Goal: Information Seeking & Learning: Learn about a topic

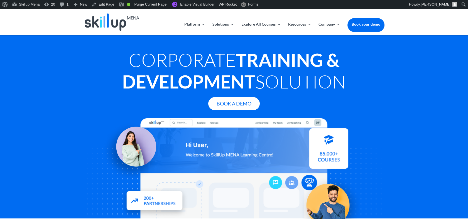
drag, startPoint x: 118, startPoint y: 56, endPoint x: 347, endPoint y: 76, distance: 230.0
click at [347, 76] on h1 "Corporate Training & Development Solution" at bounding box center [234, 72] width 301 height 46
drag, startPoint x: 347, startPoint y: 76, endPoint x: 247, endPoint y: 74, distance: 99.8
copy h1 "Corporate Training & Development Solution"
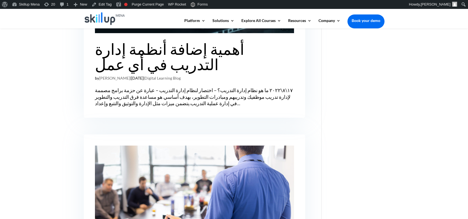
scroll to position [310, 0]
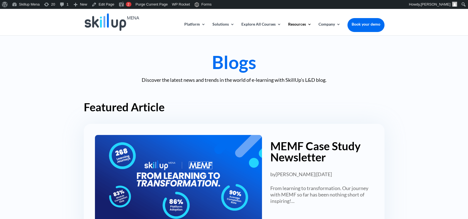
click at [296, 148] on link "MEMF Case Study Newsletter" at bounding box center [316, 152] width 90 height 25
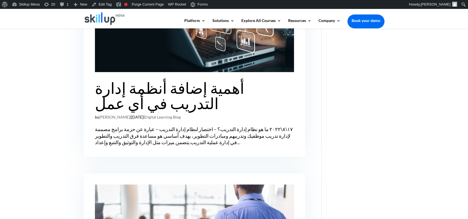
scroll to position [247, 0]
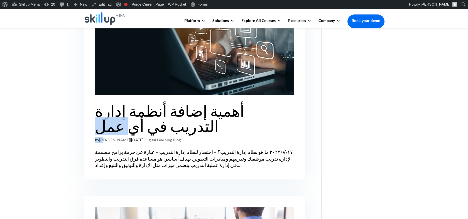
drag, startPoint x: 287, startPoint y: 93, endPoint x: 104, endPoint y: 122, distance: 185.7
click at [104, 122] on article "أهمية إضافة أنظمة إدارة التدريب في أي عمل by [PERSON_NAME] | [DATE] | Digital L…" at bounding box center [195, 88] width 222 height 183
drag, startPoint x: 104, startPoint y: 122, endPoint x: 235, endPoint y: 89, distance: 135.2
click at [235, 102] on link "أهمية إضافة أنظمة إدارة التدريب في أي عمل" at bounding box center [169, 119] width 149 height 34
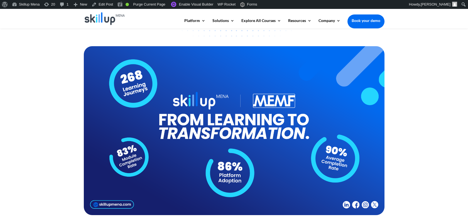
scroll to position [124, 0]
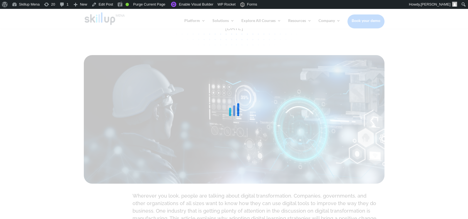
scroll to position [93, 0]
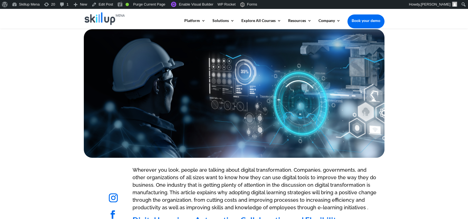
click at [444, 89] on div at bounding box center [234, 93] width 468 height 133
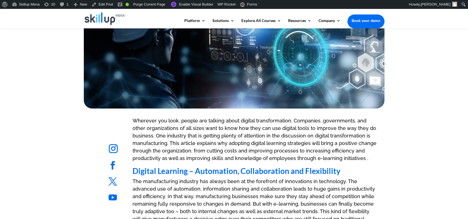
scroll to position [186, 0]
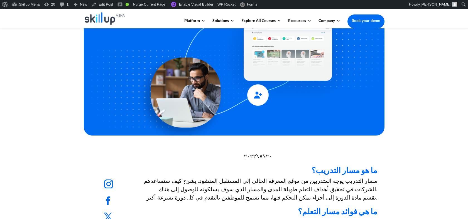
scroll to position [217, 0]
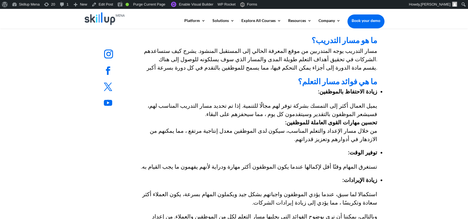
click at [208, 98] on ul "زيادة الاحتفاظ بالموظفين:" at bounding box center [258, 95] width 239 height 14
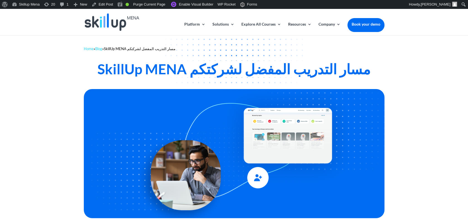
scroll to position [0, 0]
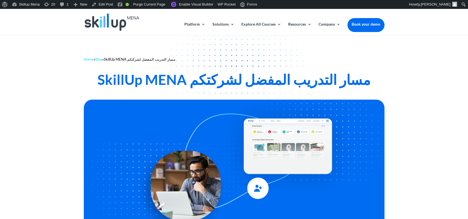
click at [328, 80] on div "SkillUp MENA مسار التدريب المفضل لشركتكم" at bounding box center [234, 79] width 301 height 17
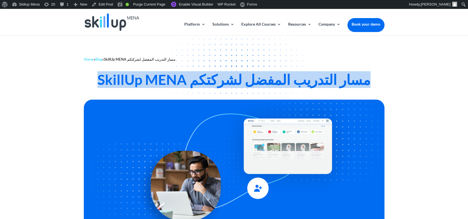
click at [328, 80] on div "SkillUp MENA مسار التدريب المفضل لشركتكم" at bounding box center [234, 79] width 301 height 17
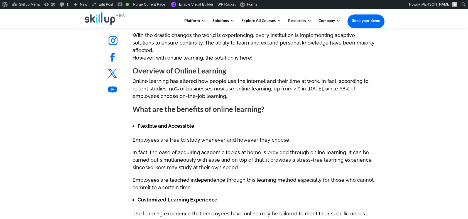
scroll to position [279, 0]
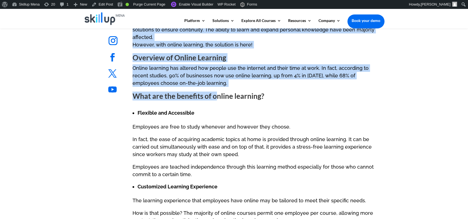
drag, startPoint x: 136, startPoint y: 89, endPoint x: 215, endPoint y: 85, distance: 79.3
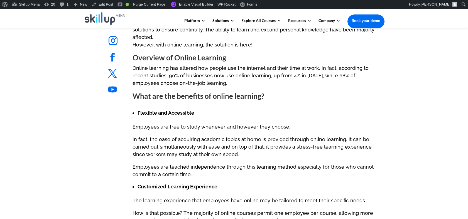
drag, startPoint x: 215, startPoint y: 85, endPoint x: 213, endPoint y: 94, distance: 8.9
click at [213, 97] on figure at bounding box center [255, 101] width 245 height 8
click at [213, 92] on strong "What are the benefits of online learning?" at bounding box center [199, 96] width 132 height 9
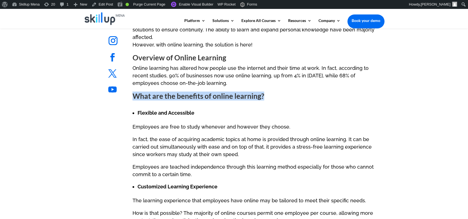
click at [213, 92] on strong "What are the benefits of online learning?" at bounding box center [199, 96] width 132 height 9
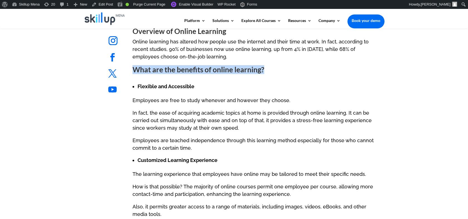
scroll to position [316, 0]
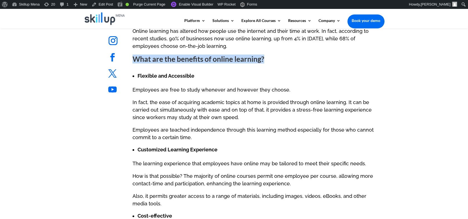
click at [243, 55] on strong "What are the benefits of online learning?" at bounding box center [199, 59] width 132 height 9
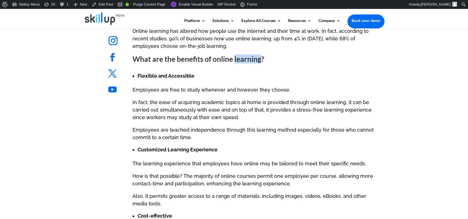
click at [243, 55] on strong "What are the benefits of online learning?" at bounding box center [199, 59] width 132 height 9
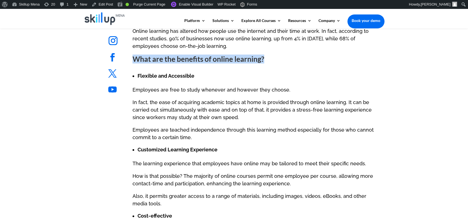
click at [243, 55] on strong "What are the benefits of online learning?" at bounding box center [199, 59] width 132 height 9
drag, startPoint x: 243, startPoint y: 55, endPoint x: 232, endPoint y: 54, distance: 11.2
click at [232, 55] on strong "What are the benefits of online learning?" at bounding box center [199, 59] width 132 height 9
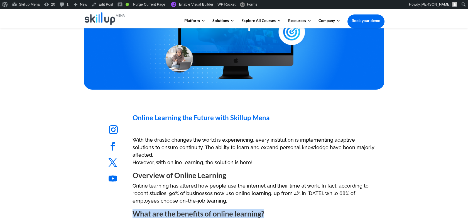
scroll to position [254, 0]
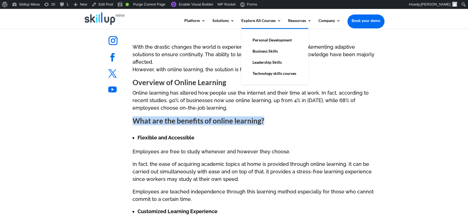
click at [274, 65] on link "Leadership Skills" at bounding box center [275, 62] width 56 height 11
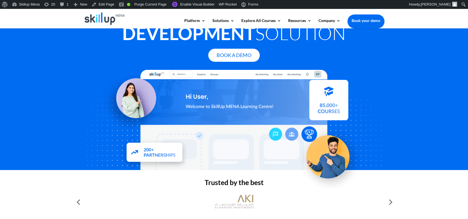
scroll to position [31, 0]
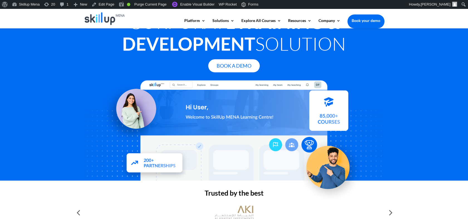
drag, startPoint x: 211, startPoint y: 121, endPoint x: 188, endPoint y: 167, distance: 51.8
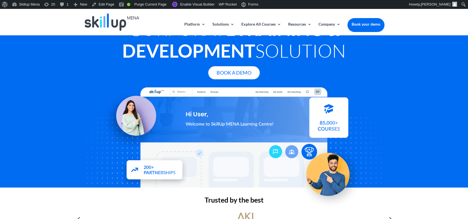
scroll to position [0, 0]
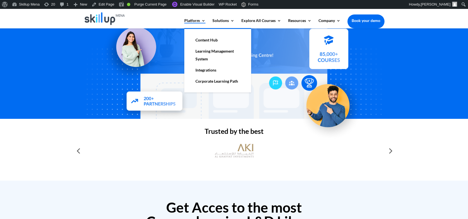
scroll to position [31, 0]
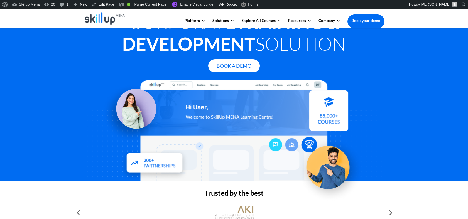
click at [73, 100] on div "Corporate Training & Development Solution Book A Demo" at bounding box center [234, 89] width 468 height 184
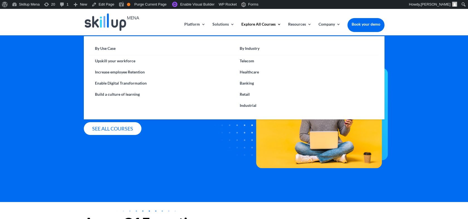
drag, startPoint x: 165, startPoint y: 89, endPoint x: 77, endPoint y: 109, distance: 89.8
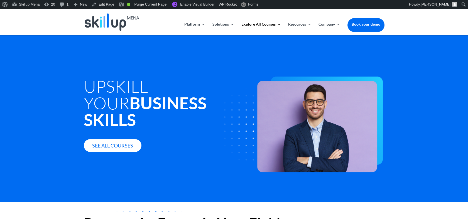
click at [326, 20] on div at bounding box center [234, 22] width 301 height 26
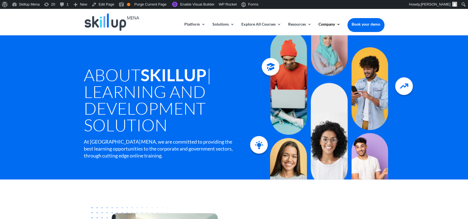
click at [142, 116] on h1 "About SkillUp | Learning and Development Solution" at bounding box center [171, 102] width 174 height 70
click at [128, 91] on h1 "About SkillUp | Learning and Development Solution" at bounding box center [171, 102] width 174 height 70
click at [140, 73] on h1 "About SkillUp | Learning and Development Solution" at bounding box center [171, 102] width 174 height 70
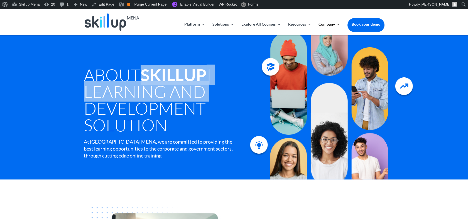
drag, startPoint x: 140, startPoint y: 73, endPoint x: 215, endPoint y: 92, distance: 77.9
click at [215, 92] on h1 "About SkillUp | Learning and Development Solution" at bounding box center [171, 102] width 174 height 70
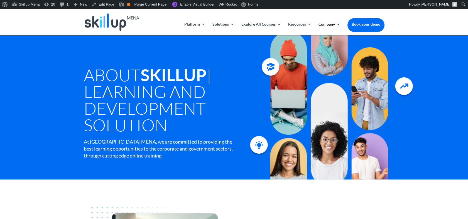
drag, startPoint x: 215, startPoint y: 92, endPoint x: 120, endPoint y: 102, distance: 95.3
click at [138, 111] on h1 "About SkillUp | Learning and Development Solution" at bounding box center [171, 102] width 174 height 70
click at [118, 99] on h1 "About SkillUp | Learning and Development Solution" at bounding box center [171, 102] width 174 height 70
drag, startPoint x: 118, startPoint y: 99, endPoint x: 143, endPoint y: 133, distance: 42.5
click at [143, 133] on h1 "About SkillUp | Learning and Development Solution" at bounding box center [171, 102] width 174 height 70
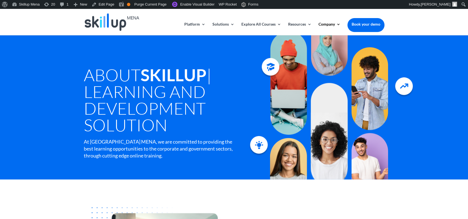
copy h1 "Learning and Development Solution"
click at [119, 97] on h1 "About SkillUp | Learning and Development Solution" at bounding box center [171, 102] width 174 height 70
click at [85, 95] on h1 "About SkillUp | Learning and Development Solution" at bounding box center [171, 102] width 174 height 70
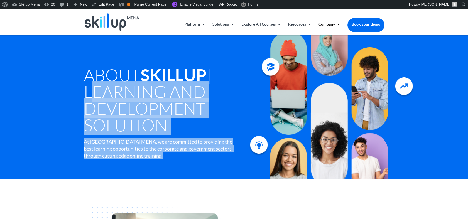
drag, startPoint x: 85, startPoint y: 95, endPoint x: 200, endPoint y: 156, distance: 130.5
click at [200, 156] on div "About SkillUp | Learning and Development Solution At Skillup MENA, we are commi…" at bounding box center [171, 101] width 174 height 133
copy div "Learning and Development Solution At Skillup MENA, we are committed to providin…"
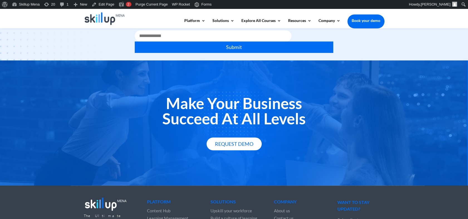
scroll to position [712, 0]
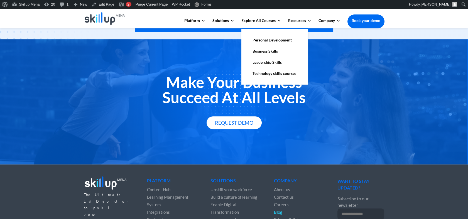
click at [272, 61] on link "Leadership Skills" at bounding box center [275, 62] width 56 height 11
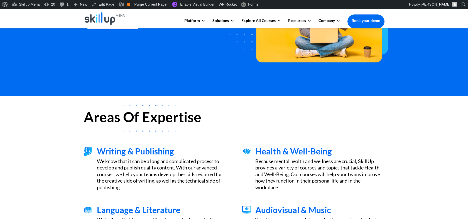
scroll to position [155, 0]
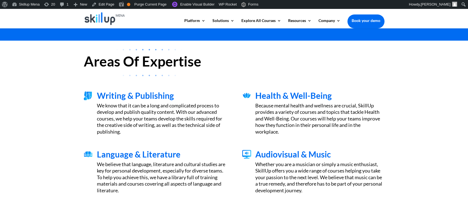
click at [101, 103] on div "We know that it can be a long and complicated process to develop and publish qu…" at bounding box center [161, 119] width 129 height 33
click at [105, 92] on span "Writing & Publishing" at bounding box center [135, 96] width 77 height 10
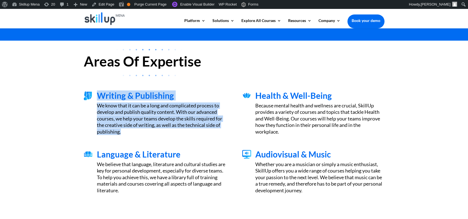
drag, startPoint x: 105, startPoint y: 92, endPoint x: 193, endPoint y: 84, distance: 89.2
click at [193, 85] on div "Writing & Publishing We know that it can be a long and complicated process to d…" at bounding box center [234, 113] width 301 height 59
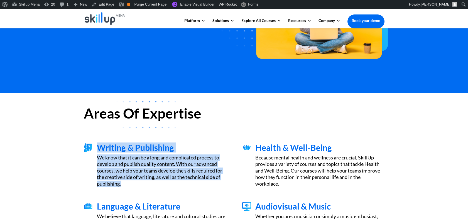
scroll to position [62, 0]
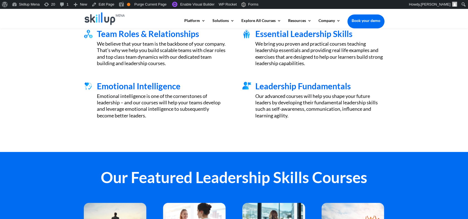
scroll to position [247, 0]
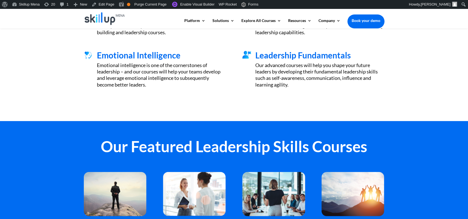
click at [138, 145] on h2 "Our Featured Leadership Skills Courses" at bounding box center [234, 148] width 301 height 18
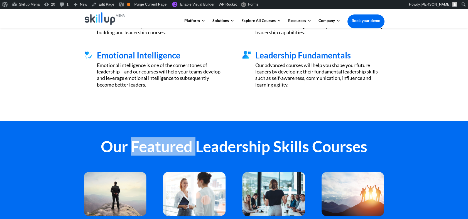
click at [138, 145] on h2 "Our Featured Leadership Skills Courses" at bounding box center [234, 148] width 301 height 18
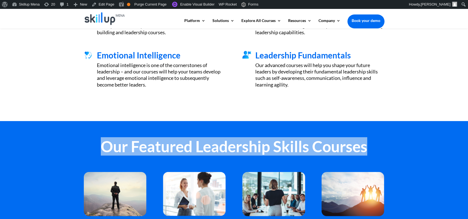
click at [139, 145] on h2 "Our Featured Leadership Skills Courses" at bounding box center [234, 148] width 301 height 18
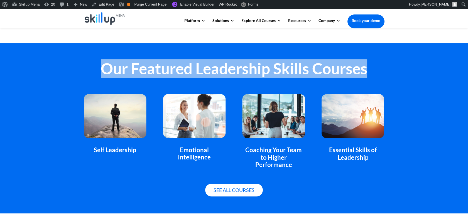
scroll to position [341, 0]
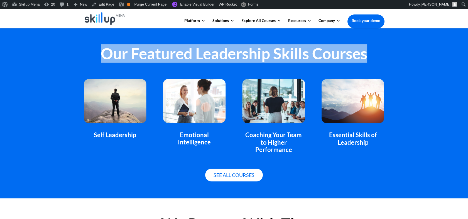
click at [265, 61] on h2 "Our Featured Leadership Skills Courses" at bounding box center [234, 55] width 301 height 18
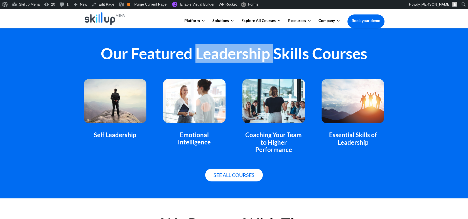
click at [265, 61] on h2 "Our Featured Leadership Skills Courses" at bounding box center [234, 55] width 301 height 18
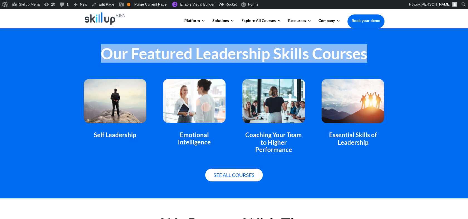
click at [265, 61] on h2 "Our Featured Leadership Skills Courses" at bounding box center [234, 55] width 301 height 18
click at [265, 60] on h2 "Our Featured Leadership Skills Courses" at bounding box center [234, 55] width 301 height 18
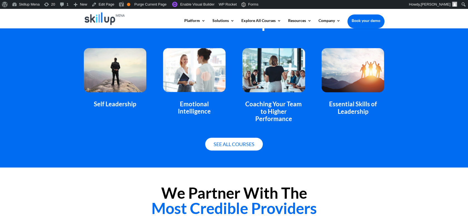
click at [97, 105] on div "Self Leadership" at bounding box center [115, 104] width 63 height 7
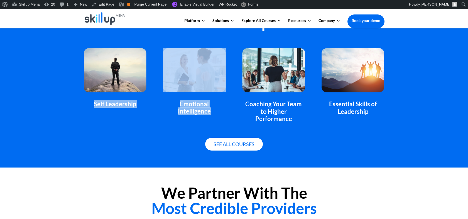
drag, startPoint x: 97, startPoint y: 105, endPoint x: 224, endPoint y: 109, distance: 127.2
click at [224, 109] on div "Self Leadership Emotional Intelligence Coaching Your Team to Higher Performance…" at bounding box center [234, 85] width 301 height 89
drag, startPoint x: 224, startPoint y: 109, endPoint x: 205, endPoint y: 106, distance: 18.6
click at [205, 106] on div "Emotional Intelligence" at bounding box center [194, 108] width 63 height 15
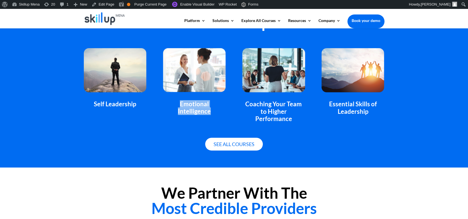
click at [205, 106] on div "Emotional Intelligence" at bounding box center [194, 108] width 63 height 15
drag, startPoint x: 205, startPoint y: 106, endPoint x: 177, endPoint y: 105, distance: 28.2
click at [177, 105] on div "Emotional Intelligence" at bounding box center [194, 108] width 63 height 15
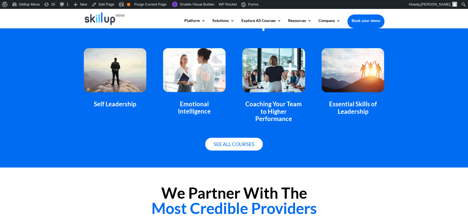
click at [285, 102] on div "Coaching Your Team to Higher Performance" at bounding box center [273, 112] width 63 height 22
copy div "Coaching Your Team to Higher Performance"
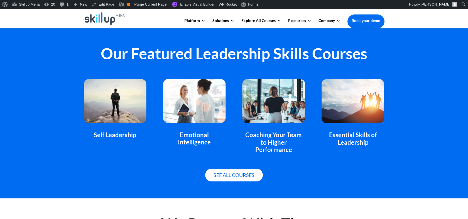
click at [431, 92] on div "Our Featured Leadership Skills Courses Self Leadership Emotional Intelligence C…" at bounding box center [234, 113] width 468 height 171
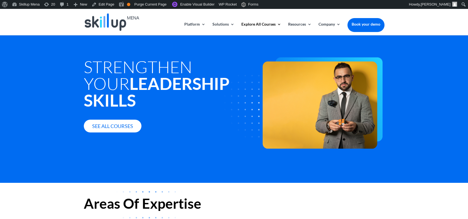
scroll to position [0, 0]
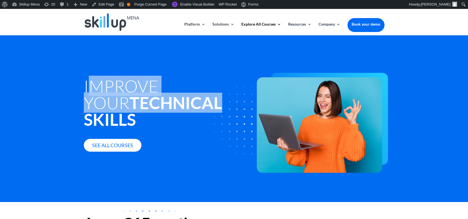
drag, startPoint x: 91, startPoint y: 79, endPoint x: 201, endPoint y: 109, distance: 114.5
click at [201, 109] on h1 "Improve your Technical Skills" at bounding box center [171, 104] width 174 height 53
click at [102, 84] on h1 "Improve your Technical Skills" at bounding box center [171, 104] width 174 height 53
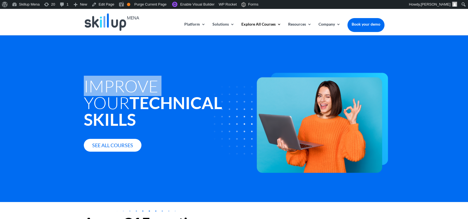
click at [102, 84] on h1 "Improve your Technical Skills" at bounding box center [171, 104] width 174 height 53
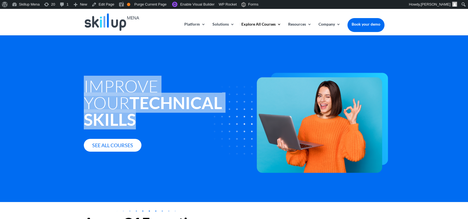
drag, startPoint x: 102, startPoint y: 84, endPoint x: 112, endPoint y: 117, distance: 33.8
click at [112, 117] on h1 "Improve your Technical Skills" at bounding box center [171, 104] width 174 height 53
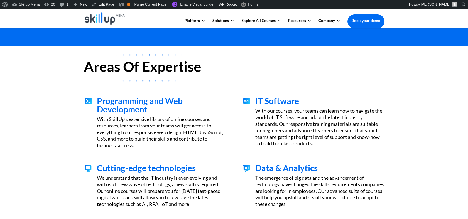
scroll to position [186, 0]
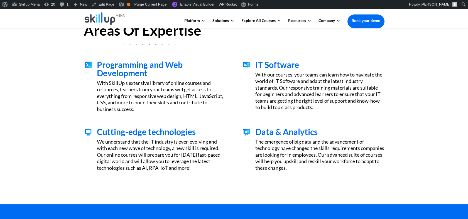
click at [123, 68] on span "Programming and Web Development" at bounding box center [140, 69] width 86 height 18
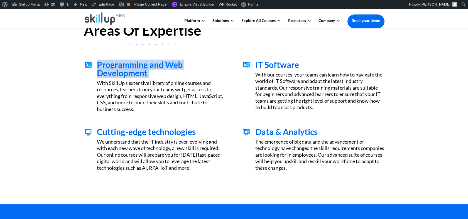
click at [123, 68] on span "Programming and Web Development" at bounding box center [140, 69] width 86 height 18
copy div "Programming and Web Development"
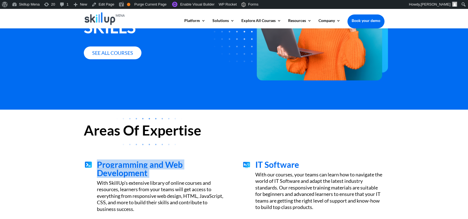
scroll to position [124, 0]
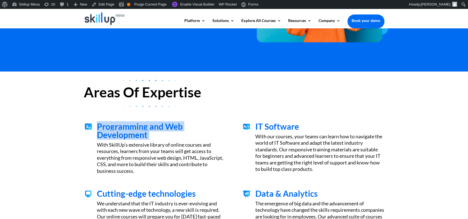
copy div "Programming and Web Development"
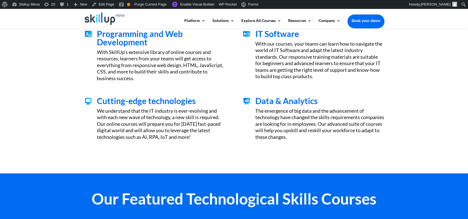
click at [278, 31] on span "IT Software" at bounding box center [278, 34] width 44 height 10
copy div "IT Software"
click at [113, 98] on span "Cutting-edge technologies" at bounding box center [146, 101] width 99 height 10
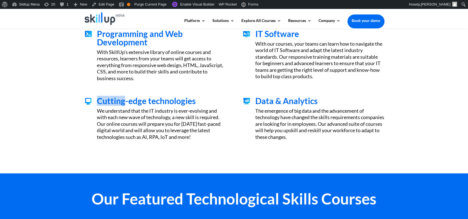
click at [113, 98] on span "Cutting-edge technologies" at bounding box center [146, 101] width 99 height 10
copy div "Cutting-edge technologies"
click at [294, 112] on div "The emergence of big data and the advancement of technology have changed the sk…" at bounding box center [320, 124] width 129 height 33
click at [292, 99] on span "Data & Analytics" at bounding box center [287, 101] width 62 height 10
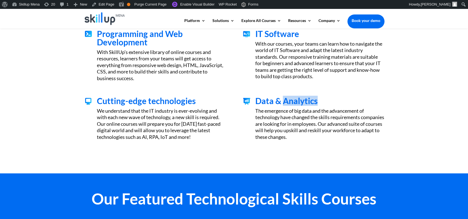
click at [292, 99] on span "Data & Analytics" at bounding box center [287, 101] width 62 height 10
copy div "Data & Analytics"
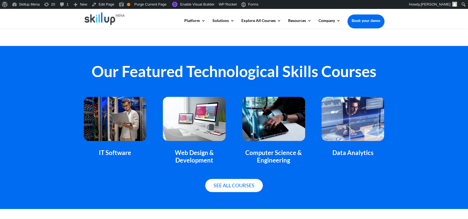
scroll to position [341, 0]
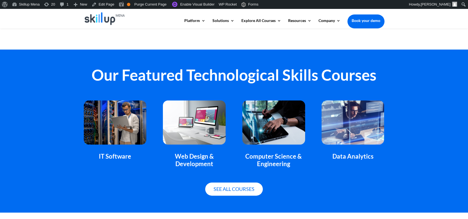
click at [94, 76] on h2 "Our Featured Technological Skills Courses" at bounding box center [234, 76] width 301 height 18
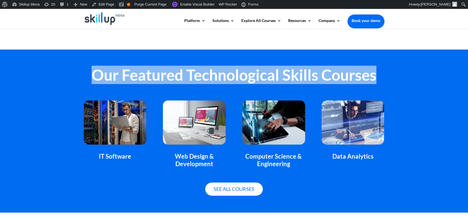
click at [94, 76] on h2 "Our Featured Technological Skills Courses" at bounding box center [234, 76] width 301 height 18
copy div "Our Featured Technological Skills Courses"
click at [122, 75] on h2 "Our Featured Technological Skills Courses" at bounding box center [234, 76] width 301 height 18
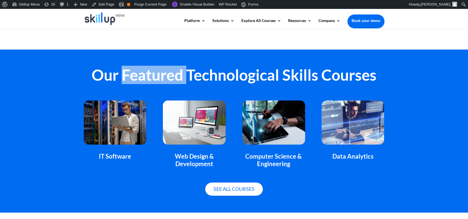
click at [122, 75] on h2 "Our Featured Technological Skills Courses" at bounding box center [234, 76] width 301 height 18
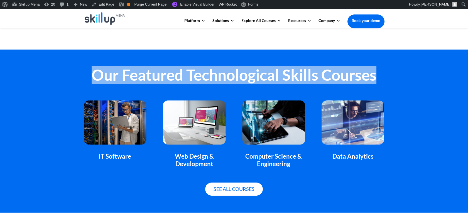
click at [122, 75] on h2 "Our Featured Technological Skills Courses" at bounding box center [234, 76] width 301 height 18
click at [317, 68] on h2 "Our Featured Technological Skills Courses" at bounding box center [234, 76] width 301 height 18
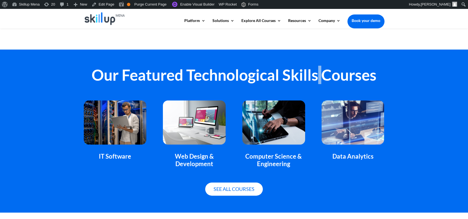
click at [317, 68] on h2 "Our Featured Technological Skills Courses" at bounding box center [234, 76] width 301 height 18
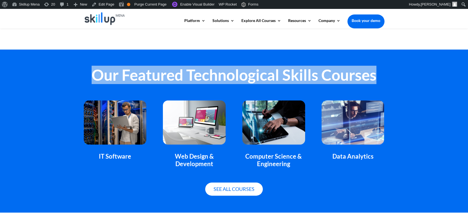
click at [317, 68] on h2 "Our Featured Technological Skills Courses" at bounding box center [234, 76] width 301 height 18
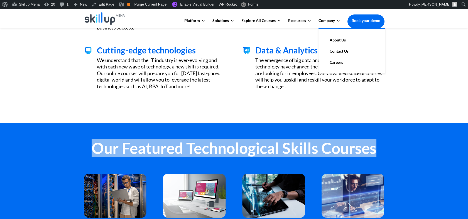
scroll to position [124, 0]
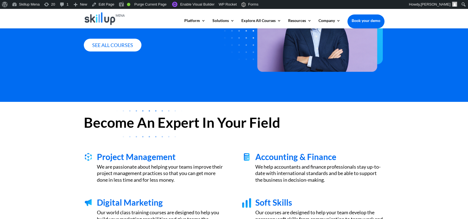
scroll to position [93, 0]
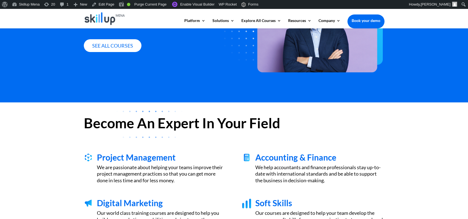
click at [92, 121] on h2 "Become An Expert In Your Field" at bounding box center [234, 124] width 301 height 17
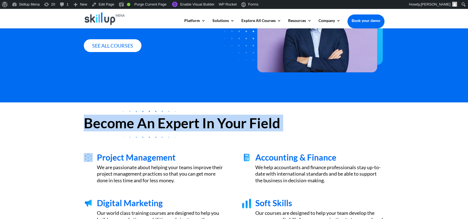
click at [92, 121] on h2 "Become An Expert In Your Field" at bounding box center [234, 124] width 301 height 17
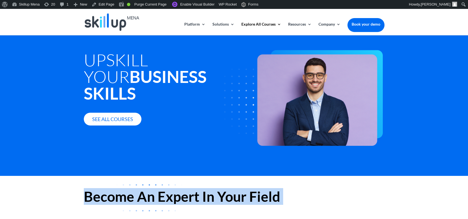
scroll to position [0, 0]
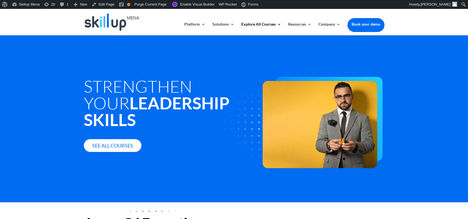
click at [397, 52] on div "Strengthen Your Leadership Skills See all courses" at bounding box center [234, 118] width 468 height 167
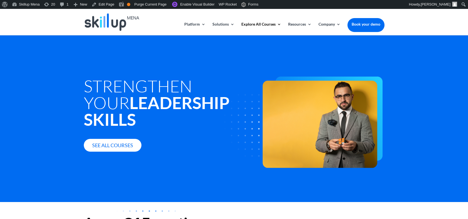
drag, startPoint x: 269, startPoint y: 4, endPoint x: 347, endPoint y: 51, distance: 90.3
click at [335, 62] on div at bounding box center [329, 97] width 110 height 79
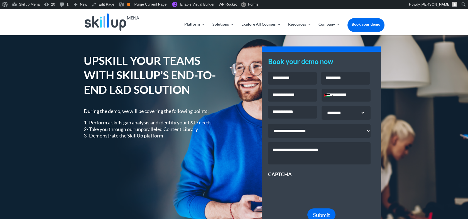
scroll to position [31, 0]
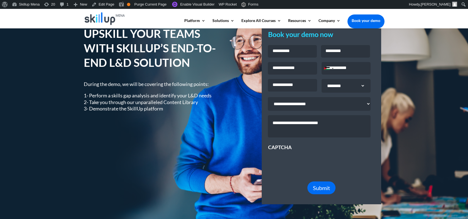
drag, startPoint x: 85, startPoint y: 84, endPoint x: 186, endPoint y: 114, distance: 105.5
click at [186, 114] on div "UPSKILL YOUR TEAMS WITH SKILLUP’S END-TO-END L&D SOLUTION During the demo, we w…" at bounding box center [155, 73] width 142 height 94
drag, startPoint x: 186, startPoint y: 114, endPoint x: 176, endPoint y: 93, distance: 23.2
click at [176, 93] on p "1- Perform a skills gap analysis and identify your L&D needs 2- Take you throug…" at bounding box center [155, 103] width 142 height 20
click at [177, 83] on div "During the demo, we will be covering the following points: 1- Perform a skills …" at bounding box center [155, 96] width 142 height 31
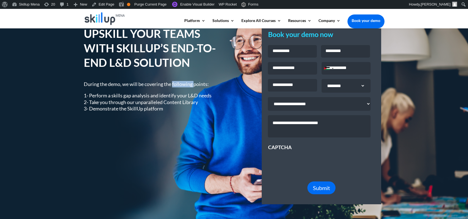
click at [177, 83] on div "During the demo, we will be covering the following points: 1- Perform a skills …" at bounding box center [155, 96] width 142 height 31
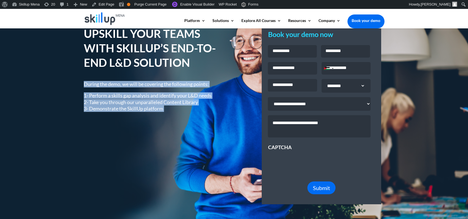
drag, startPoint x: 177, startPoint y: 83, endPoint x: 179, endPoint y: 108, distance: 24.6
click at [179, 108] on div "During the demo, we will be covering the following points: 1- Perform a skills …" at bounding box center [155, 96] width 142 height 31
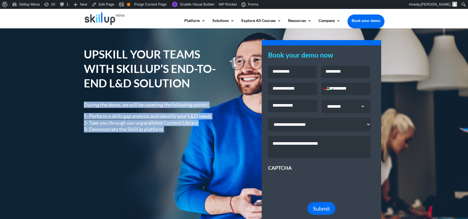
scroll to position [0, 0]
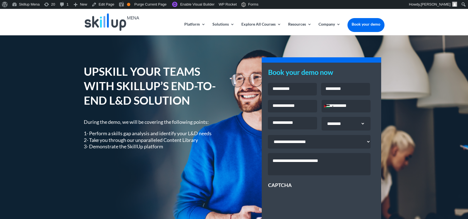
click at [154, 81] on h1 "UPSKILL YOUR TEAMS WITH SKILLUP’S END-TO-END L&D SOLUTION" at bounding box center [155, 87] width 142 height 46
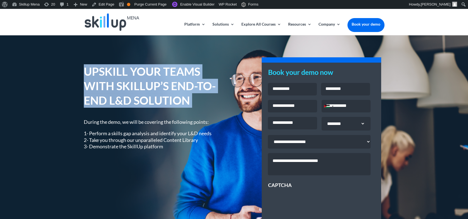
click at [154, 81] on h1 "UPSKILL YOUR TEAMS WITH SKILLUP’S END-TO-END L&D SOLUTION" at bounding box center [155, 87] width 142 height 46
copy div "UPSKILL YOUR TEAMS WITH SKILLUP’S END-TO-END L&D SOLUTION"
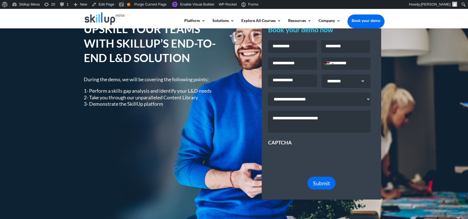
scroll to position [31, 0]
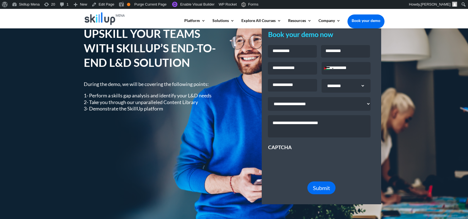
drag, startPoint x: 249, startPoint y: 83, endPoint x: 240, endPoint y: 86, distance: 10.1
drag, startPoint x: 240, startPoint y: 86, endPoint x: 236, endPoint y: 62, distance: 24.8
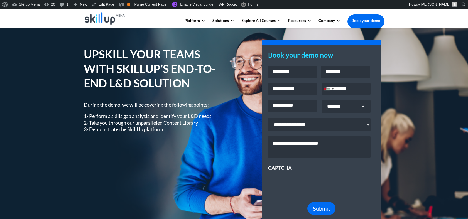
scroll to position [0, 0]
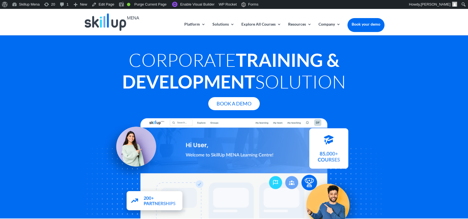
click at [173, 58] on h1 "Corporate Training & Development Solution" at bounding box center [234, 72] width 301 height 46
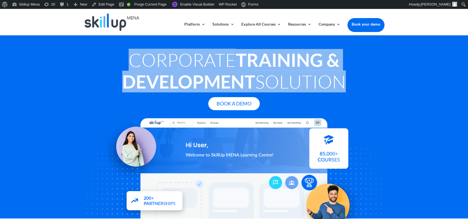
click at [173, 58] on h1 "Corporate Training & Development Solution" at bounding box center [234, 72] width 301 height 46
copy div "Corporate Training & Development Solution"
drag, startPoint x: 173, startPoint y: 58, endPoint x: 284, endPoint y: 72, distance: 111.8
click at [284, 72] on h1 "Corporate Training & Development Solution" at bounding box center [234, 72] width 301 height 46
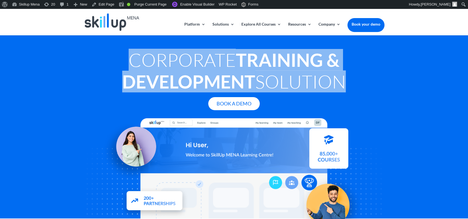
click at [284, 72] on h1 "Corporate Training & Development Solution" at bounding box center [234, 72] width 301 height 46
drag, startPoint x: 284, startPoint y: 72, endPoint x: 148, endPoint y: 67, distance: 135.8
click at [148, 67] on h1 "Corporate Training & Development Solution" at bounding box center [234, 72] width 301 height 46
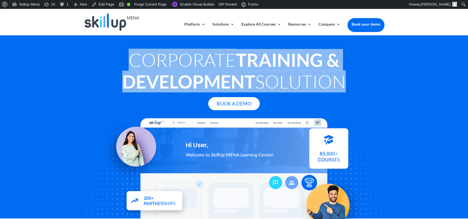
copy div "Corporate Training & Development Solution"
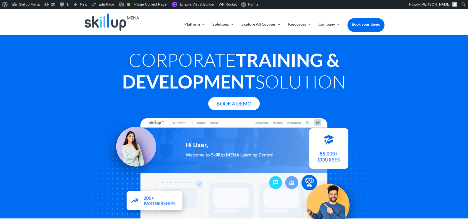
drag, startPoint x: 463, startPoint y: 126, endPoint x: 381, endPoint y: 12, distance: 140.7
click at [463, 125] on div "Corporate Training & Development Solution Book A Demo" at bounding box center [234, 127] width 468 height 184
click at [175, 61] on h1 "Corporate Training & Development Solution" at bounding box center [234, 72] width 301 height 46
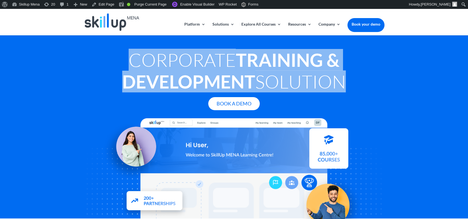
click at [175, 61] on h1 "Corporate Training & Development Solution" at bounding box center [234, 72] width 301 height 46
drag, startPoint x: 175, startPoint y: 61, endPoint x: 158, endPoint y: 76, distance: 22.3
click at [158, 76] on strong "Training & Development" at bounding box center [230, 70] width 217 height 43
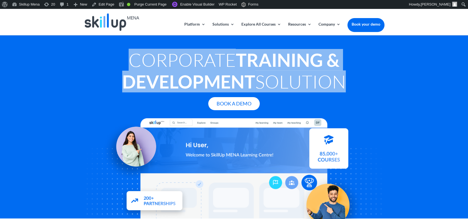
drag, startPoint x: 158, startPoint y: 76, endPoint x: 136, endPoint y: 79, distance: 21.7
click at [140, 86] on strong "Training & Development" at bounding box center [230, 70] width 217 height 43
click at [130, 59] on h1 "Corporate Training & Development Solution" at bounding box center [234, 72] width 301 height 46
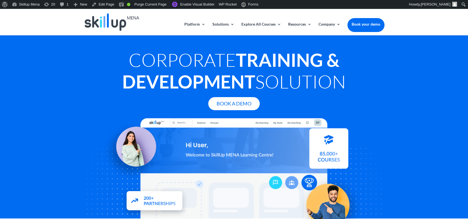
drag, startPoint x: 153, startPoint y: 57, endPoint x: 358, endPoint y: 85, distance: 206.4
click at [358, 85] on h1 "Corporate Training & Development Solution" at bounding box center [234, 72] width 301 height 46
copy h1 "Corporate Training & Development Solution"
click at [168, 91] on strong "Training & Development" at bounding box center [230, 70] width 217 height 43
click at [176, 65] on h1 "Corporate Training & Development Solution" at bounding box center [234, 72] width 301 height 46
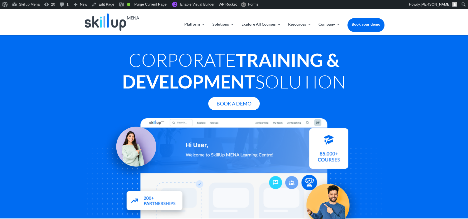
click at [176, 65] on h1 "Corporate Training & Development Solution" at bounding box center [234, 72] width 301 height 46
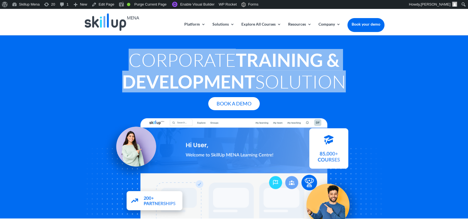
click at [176, 65] on h1 "Corporate Training & Development Solution" at bounding box center [234, 72] width 301 height 46
copy div "Corporate Training & Development Solution"
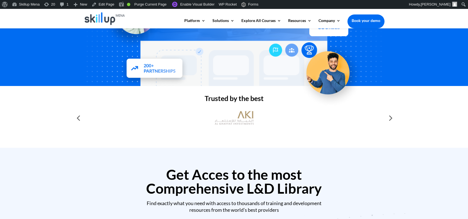
scroll to position [124, 0]
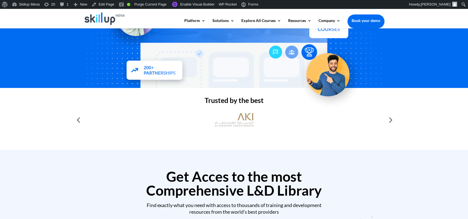
click at [391, 120] on div at bounding box center [390, 120] width 11 height 11
click at [85, 120] on div at bounding box center [234, 120] width 301 height 20
click at [79, 120] on div at bounding box center [78, 120] width 11 height 11
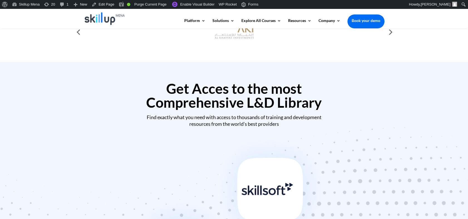
scroll to position [217, 0]
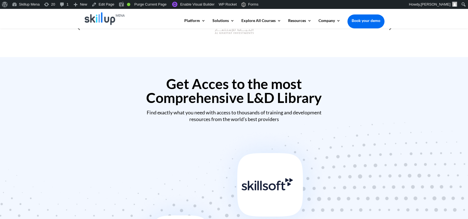
click at [208, 80] on h2 "Get Acces to the most Comprehensive L&D Library" at bounding box center [234, 92] width 301 height 31
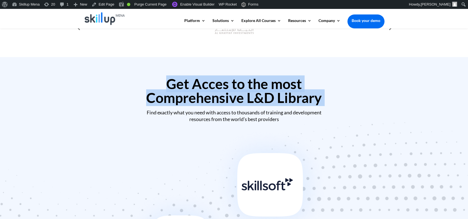
drag, startPoint x: 208, startPoint y: 80, endPoint x: 213, endPoint y: 97, distance: 17.1
click at [213, 97] on h2 "Get Acces to the most Comprehensive L&D Library" at bounding box center [234, 92] width 301 height 31
drag, startPoint x: 213, startPoint y: 97, endPoint x: 146, endPoint y: 96, distance: 66.3
click at [146, 96] on h2 "Get Acces to the most Comprehensive L&D Library" at bounding box center [234, 92] width 301 height 31
click at [190, 93] on h2 "Get Acces to the most Comprehensive L&D Library" at bounding box center [234, 92] width 301 height 31
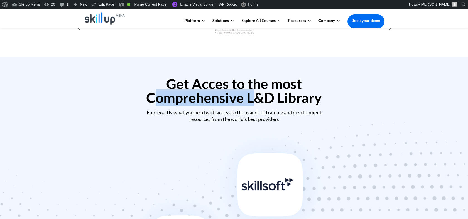
click at [190, 93] on h2 "Get Acces to the most Comprehensive L&D Library" at bounding box center [234, 92] width 301 height 31
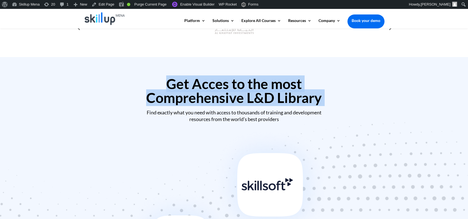
drag, startPoint x: 190, startPoint y: 93, endPoint x: 190, endPoint y: 86, distance: 6.7
click at [190, 86] on h2 "Get Acces to the most Comprehensive L&D Library" at bounding box center [234, 92] width 301 height 31
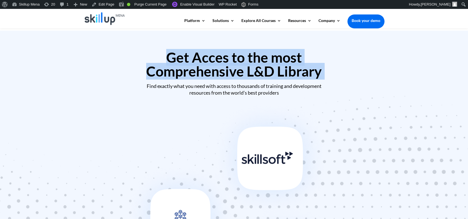
scroll to position [247, 0]
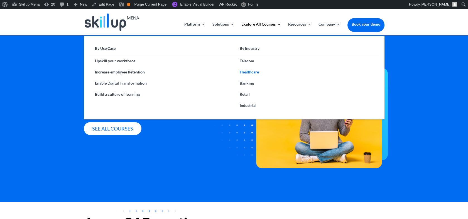
drag, startPoint x: 252, startPoint y: 74, endPoint x: 256, endPoint y: 74, distance: 3.9
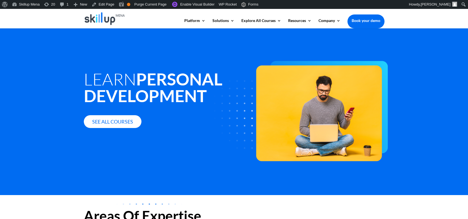
scroll to position [186, 0]
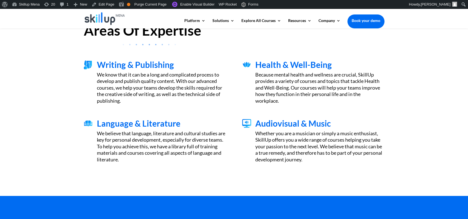
click at [448, 55] on div "Areas Of Expertise Writing & Publishing We know that it can be a long and compl…" at bounding box center [234, 103] width 468 height 186
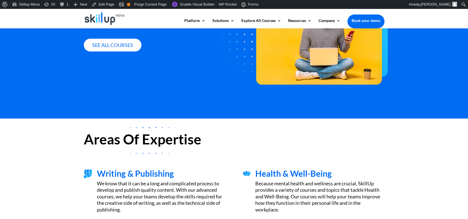
scroll to position [0, 0]
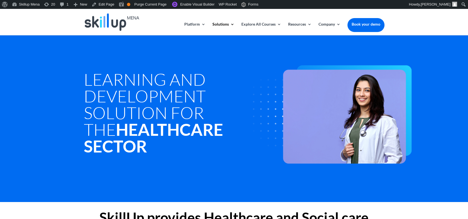
click at [86, 77] on h1 "Learning and development Solution for the Healthcare Sector" at bounding box center [171, 114] width 174 height 86
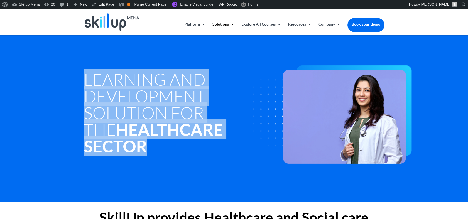
drag, startPoint x: 86, startPoint y: 77, endPoint x: 245, endPoint y: 145, distance: 172.9
click at [245, 145] on h1 "Learning and development Solution for the Healthcare Sector" at bounding box center [171, 114] width 174 height 86
click at [139, 83] on h1 "Learning and development Solution for the Healthcare Sector" at bounding box center [171, 114] width 174 height 86
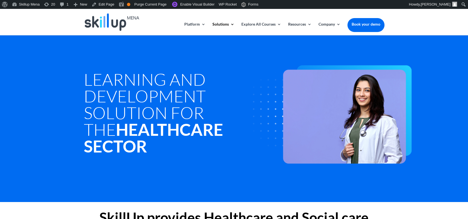
click at [100, 80] on h1 "Learning and development Solution for the Healthcare Sector" at bounding box center [171, 114] width 174 height 86
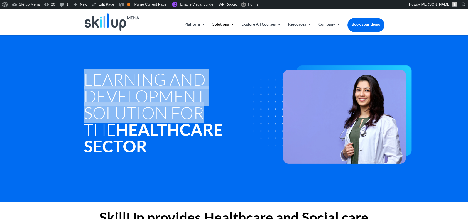
drag, startPoint x: 100, startPoint y: 80, endPoint x: 185, endPoint y: 112, distance: 90.7
click at [185, 112] on h1 "Learning and development Solution for the Healthcare Sector" at bounding box center [171, 114] width 174 height 86
drag, startPoint x: 185, startPoint y: 112, endPoint x: 109, endPoint y: 78, distance: 83.0
click at [109, 78] on h1 "Learning and development Solution for the Healthcare Sector" at bounding box center [171, 114] width 174 height 86
click at [102, 78] on h1 "Learning and development Solution for the Healthcare Sector" at bounding box center [171, 114] width 174 height 86
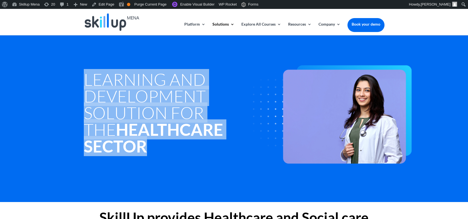
drag, startPoint x: 102, startPoint y: 78, endPoint x: 197, endPoint y: 155, distance: 122.1
click at [198, 154] on h1 "Learning and development Solution for the Healthcare Sector" at bounding box center [171, 114] width 174 height 86
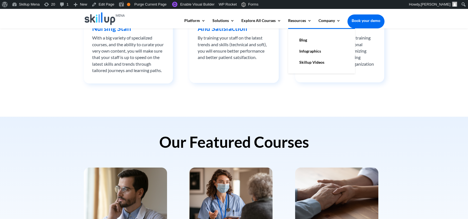
scroll to position [310, 0]
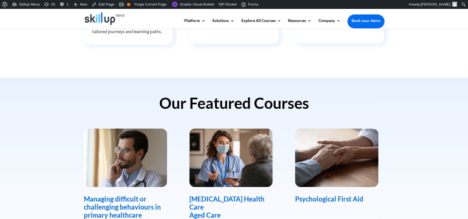
click at [210, 99] on h2 "Our Featured Courses" at bounding box center [234, 105] width 301 height 18
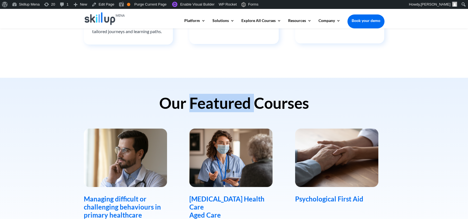
click at [210, 99] on h2 "Our Featured Courses" at bounding box center [234, 105] width 301 height 18
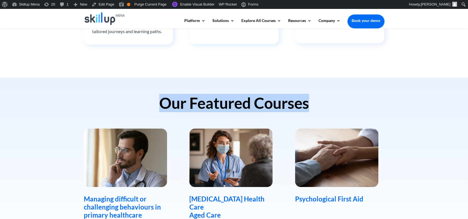
click at [210, 99] on h2 "Our Featured Courses" at bounding box center [234, 105] width 301 height 18
drag, startPoint x: 210, startPoint y: 99, endPoint x: 185, endPoint y: 103, distance: 25.2
click at [185, 103] on h2 "Our Featured Courses" at bounding box center [234, 105] width 301 height 18
drag, startPoint x: 185, startPoint y: 103, endPoint x: 188, endPoint y: 103, distance: 3.1
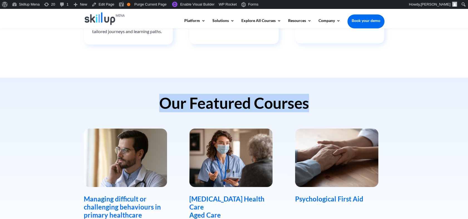
click at [186, 103] on h2 "Our Featured Courses" at bounding box center [234, 105] width 301 height 18
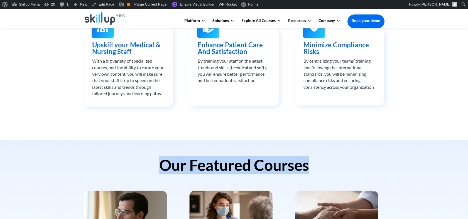
scroll to position [402, 0]
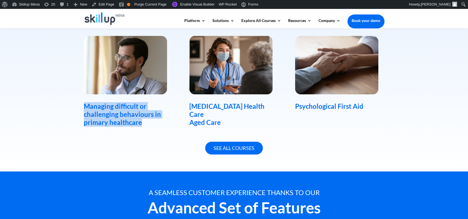
drag, startPoint x: 85, startPoint y: 108, endPoint x: 149, endPoint y: 132, distance: 67.7
click at [149, 132] on div "Managing difficult or challenging behaviours in primary healthcare COVID-19 Hea…" at bounding box center [234, 81] width 301 height 106
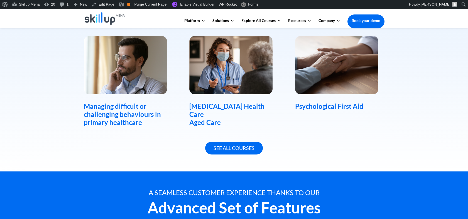
drag, startPoint x: 149, startPoint y: 132, endPoint x: 197, endPoint y: 113, distance: 51.3
click at [197, 113] on div "COVID-19 Health Care Aged Care" at bounding box center [234, 115] width 89 height 24
drag, startPoint x: 197, startPoint y: 113, endPoint x: 201, endPoint y: 106, distance: 8.7
click at [201, 106] on div "COVID-19 Health Care Aged Care" at bounding box center [234, 115] width 89 height 24
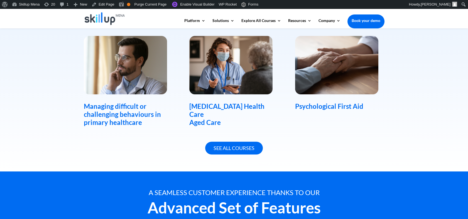
drag, startPoint x: 201, startPoint y: 106, endPoint x: 301, endPoint y: 106, distance: 100.3
click at [301, 106] on div "Psychological First Aid" at bounding box center [339, 107] width 89 height 8
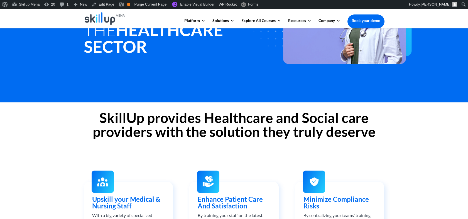
scroll to position [155, 0]
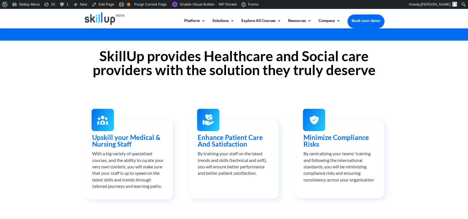
click at [137, 65] on h2 "SkillUp provides Healthcare and Social care providers with the solution they tr…" at bounding box center [234, 64] width 301 height 31
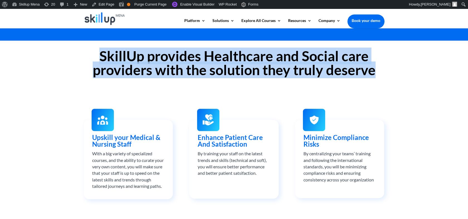
click at [137, 65] on h2 "SkillUp provides Healthcare and Social care providers with the solution they tr…" at bounding box center [234, 64] width 301 height 31
click at [205, 70] on h2 "SkillUp provides Healthcare and Social care providers with the solution they tr…" at bounding box center [234, 64] width 301 height 31
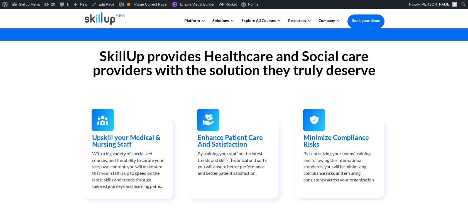
click at [130, 64] on h2 "SkillUp provides Healthcare and Social care providers with the solution they tr…" at bounding box center [234, 64] width 301 height 31
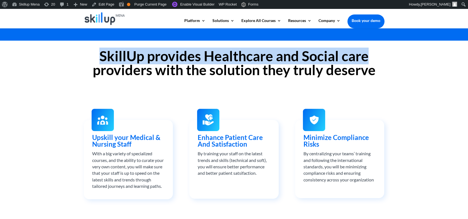
drag, startPoint x: 130, startPoint y: 64, endPoint x: 351, endPoint y: 54, distance: 220.4
click at [351, 54] on h2 "SkillUp provides Healthcare and Social care providers with the solution they tr…" at bounding box center [234, 64] width 301 height 31
copy h2 "SkillUp provides Healthcare and Social care"
click at [174, 64] on h2 "SkillUp provides Healthcare and Social care providers with the solution they tr…" at bounding box center [234, 64] width 301 height 31
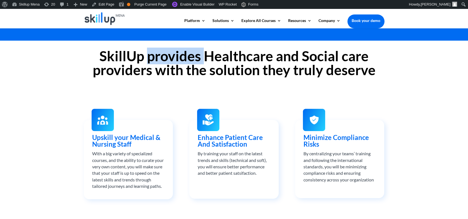
click at [174, 64] on h2 "SkillUp provides Healthcare and Social care providers with the solution they tr…" at bounding box center [234, 64] width 301 height 31
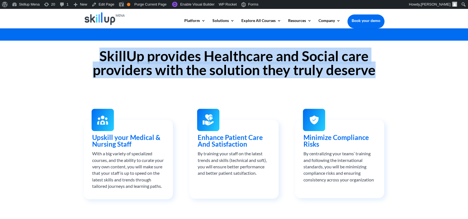
click at [174, 64] on h2 "SkillUp provides Healthcare and Social care providers with the solution they tr…" at bounding box center [234, 64] width 301 height 31
click at [116, 68] on h2 "SkillUp provides Healthcare and Social care providers with the solution they tr…" at bounding box center [234, 64] width 301 height 31
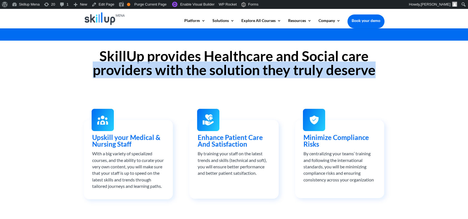
drag, startPoint x: 116, startPoint y: 68, endPoint x: 300, endPoint y: 71, distance: 184.0
click at [363, 71] on h2 "SkillUp provides Healthcare and Social care providers with the solution they tr…" at bounding box center [234, 64] width 301 height 31
click at [300, 71] on h2 "SkillUp provides Healthcare and Social care providers with the solution they tr…" at bounding box center [234, 64] width 301 height 31
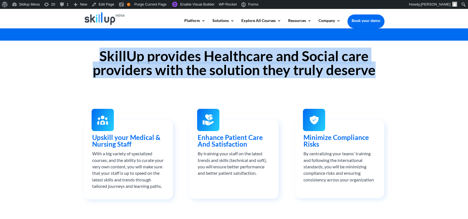
click at [300, 71] on h2 "SkillUp provides Healthcare and Social care providers with the solution they tr…" at bounding box center [234, 64] width 301 height 31
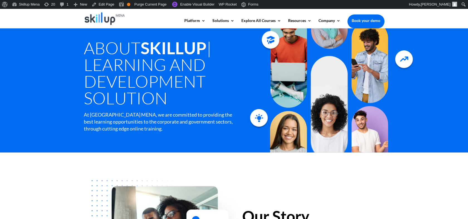
scroll to position [31, 0]
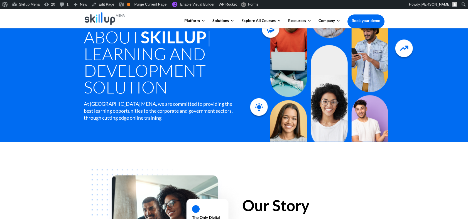
click at [160, 47] on h1 "About SkillUp | Learning and Development Solution" at bounding box center [171, 64] width 174 height 70
click at [106, 49] on h1 "About SkillUp | Learning and Development Solution" at bounding box center [171, 64] width 174 height 70
drag, startPoint x: 74, startPoint y: 50, endPoint x: 197, endPoint y: 86, distance: 128.8
click at [197, 86] on div "About SkillUp | Learning and Development Solution At Skillup MENA, we are commi…" at bounding box center [234, 69] width 468 height 145
copy h1 "Learning and Development Solution"
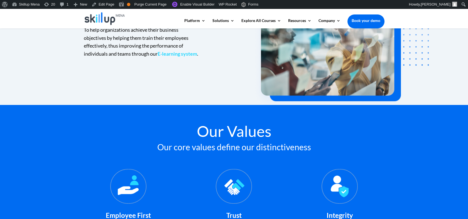
scroll to position [464, 0]
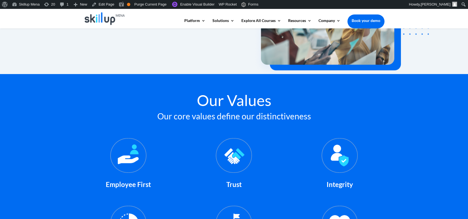
click at [157, 116] on h3 "Our core values define our distinctiveness" at bounding box center [234, 117] width 301 height 11
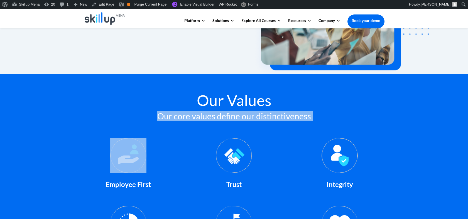
click at [157, 116] on h3 "Our core values define our distinctiveness" at bounding box center [234, 117] width 301 height 11
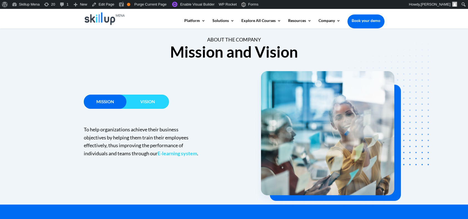
scroll to position [341, 0]
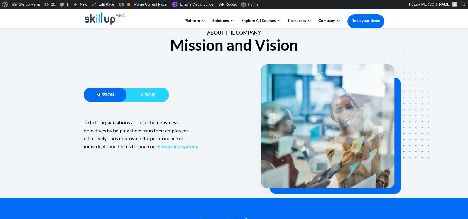
click at [105, 133] on p "To help organizations achieve their business objectives by helping them train t…" at bounding box center [142, 135] width 117 height 32
click at [103, 125] on p "To help organizations achieve their business objectives by helping them train t…" at bounding box center [142, 135] width 117 height 32
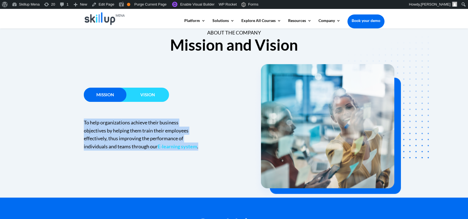
click at [103, 125] on p "To help organizations achieve their business objectives by helping them train t…" at bounding box center [142, 135] width 117 height 32
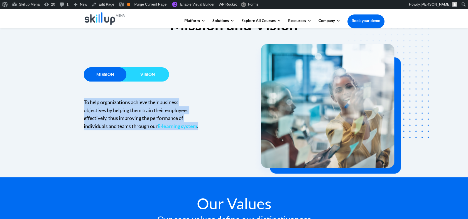
scroll to position [371, 0]
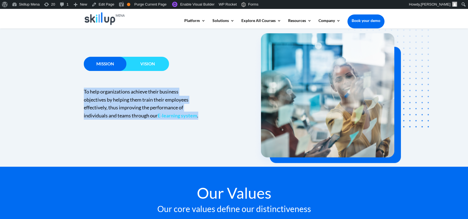
click at [149, 99] on p "To help organizations achieve their business objectives by helping them train t…" at bounding box center [142, 104] width 117 height 32
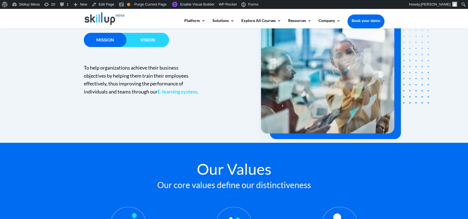
scroll to position [402, 0]
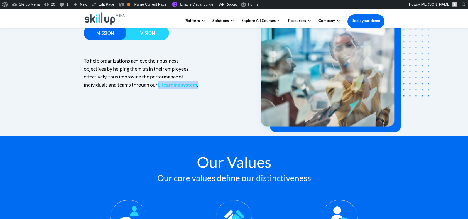
copy p "E-learning system ."
drag, startPoint x: 207, startPoint y: 86, endPoint x: 158, endPoint y: 89, distance: 48.9
click at [158, 89] on div "To help organizations achieve their business objectives by helping them train t…" at bounding box center [155, 72] width 142 height 49
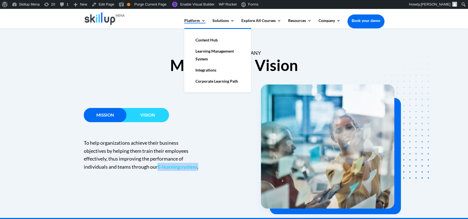
scroll to position [310, 0]
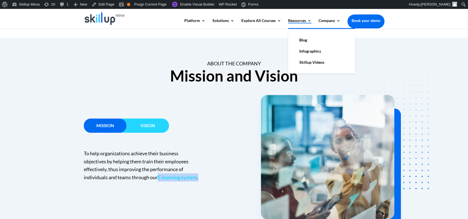
click at [303, 20] on link "Resources" at bounding box center [299, 23] width 23 height 9
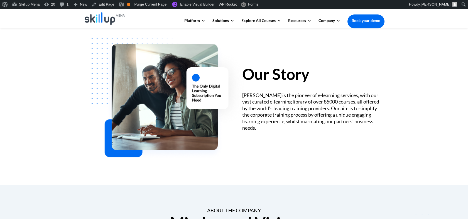
scroll to position [186, 0]
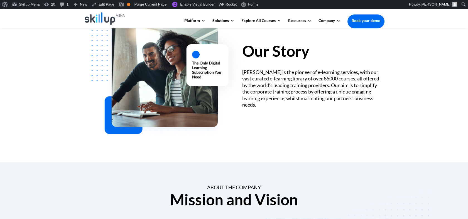
click at [271, 84] on div "SkillUp MENA is the pioneer of e-learning services, with our vast curated e-lea…" at bounding box center [313, 88] width 142 height 39
click at [246, 70] on div "SkillUp MENA is the pioneer of e-learning services, with our vast curated e-lea…" at bounding box center [313, 88] width 142 height 39
drag, startPoint x: 246, startPoint y: 70, endPoint x: 366, endPoint y: 73, distance: 120.7
click at [366, 73] on div "SkillUp MENA is the pioneer of e-learning services, with our vast curated e-lea…" at bounding box center [313, 88] width 142 height 39
drag, startPoint x: 366, startPoint y: 73, endPoint x: 322, endPoint y: 74, distance: 44.3
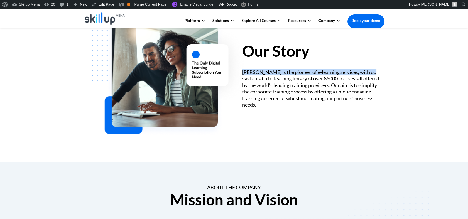
click at [322, 74] on div "SkillUp MENA is the pioneer of e-learning services, with our vast curated e-lea…" at bounding box center [313, 88] width 142 height 39
click at [311, 74] on div "SkillUp MENA is the pioneer of e-learning services, with our vast curated e-lea…" at bounding box center [313, 88] width 142 height 39
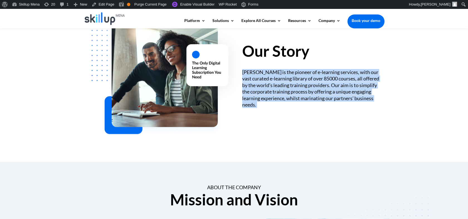
click at [311, 74] on div "SkillUp MENA is the pioneer of e-learning services, with our vast curated e-lea…" at bounding box center [313, 88] width 142 height 39
drag, startPoint x: 311, startPoint y: 74, endPoint x: 288, endPoint y: 72, distance: 23.2
click at [288, 72] on div "SkillUp MENA is the pioneer of e-learning services, with our vast curated e-lea…" at bounding box center [313, 88] width 142 height 39
click at [297, 70] on div "SkillUp MENA is the pioneer of e-learning services, with our vast curated e-lea…" at bounding box center [313, 88] width 142 height 39
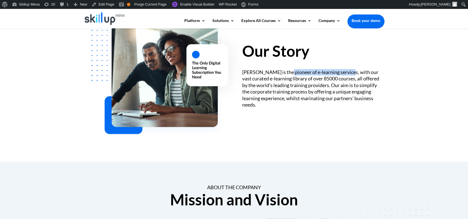
drag, startPoint x: 297, startPoint y: 70, endPoint x: 336, endPoint y: 74, distance: 39.2
click at [336, 74] on div "SkillUp MENA is the pioneer of e-learning services, with our vast curated e-lea…" at bounding box center [313, 88] width 142 height 39
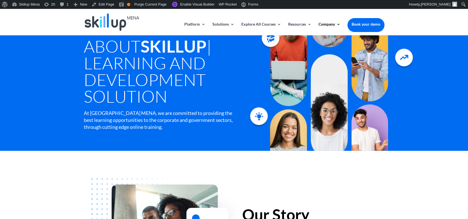
scroll to position [0, 0]
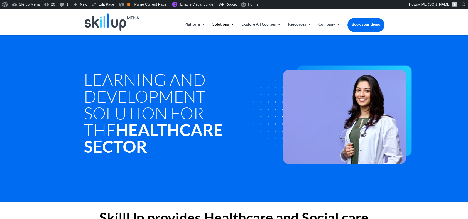
click at [161, 103] on h1 "Learning and development Solution for the Healthcare Sector" at bounding box center [171, 114] width 174 height 86
click at [141, 72] on h1 "Learning and development Solution for the Healthcare Sector" at bounding box center [171, 114] width 174 height 86
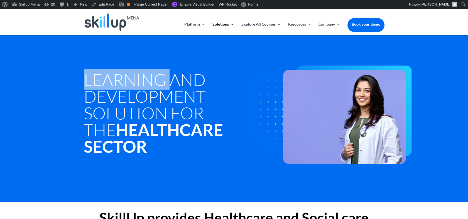
click at [141, 72] on h1 "Learning and development Solution for the Healthcare Sector" at bounding box center [171, 114] width 174 height 86
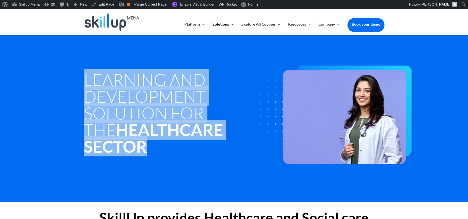
click at [142, 73] on h1 "Learning and development Solution for the Healthcare Sector" at bounding box center [171, 114] width 174 height 86
copy div "Learning and development Solution for the Healthcare Sector"
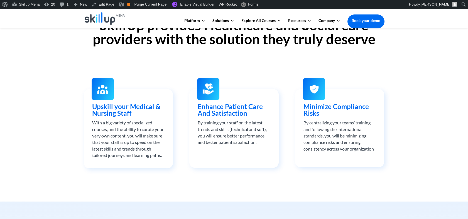
click at [175, 51] on div "SkillUp provides Healthcare and Social care providers with the solution they tr…" at bounding box center [234, 34] width 301 height 46
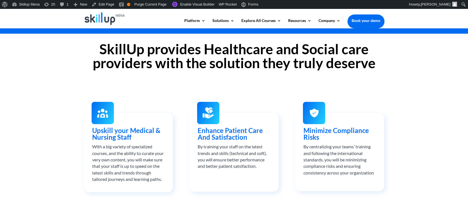
scroll to position [155, 0]
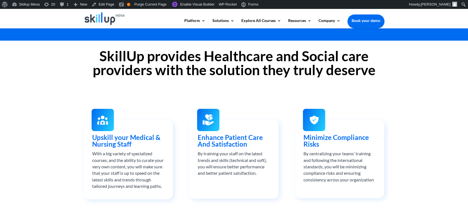
click at [176, 55] on h2 "SkillUp provides Healthcare and Social care providers with the solution they tr…" at bounding box center [234, 64] width 301 height 31
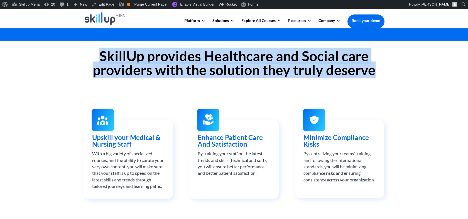
click at [176, 55] on h2 "SkillUp provides Healthcare and Social care providers with the solution they tr…" at bounding box center [234, 64] width 301 height 31
copy div "SkillUp provides Healthcare and Social care providers with the solution they tr…"
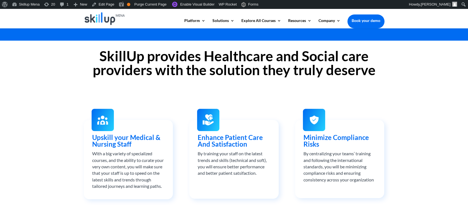
click at [131, 141] on span "Upskill your Medical & Nursing Staff" at bounding box center [126, 140] width 68 height 15
drag, startPoint x: 131, startPoint y: 141, endPoint x: 167, endPoint y: 133, distance: 37.1
click at [167, 133] on div "Upskill your Medical & Nursing Staff With a big variety of specialized courses,…" at bounding box center [128, 159] width 89 height 79
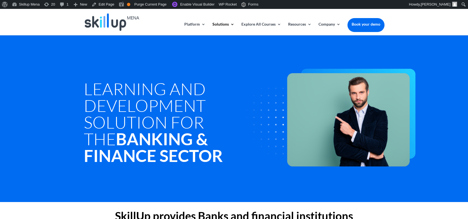
drag, startPoint x: 14, startPoint y: 63, endPoint x: 85, endPoint y: 14, distance: 86.0
click at [14, 63] on div "Learning and Development Solution For the Banking & Finance Sector" at bounding box center [234, 118] width 468 height 167
click at [438, 105] on div "Learning and Development Solution For the Banking & Finance Sector" at bounding box center [234, 118] width 468 height 167
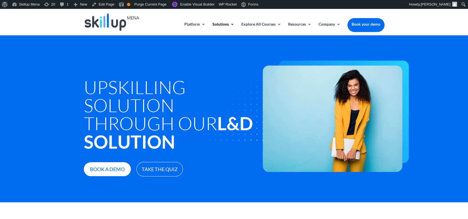
click at [129, 88] on h1 "Upskilling Solution through Our L&D Solution" at bounding box center [171, 116] width 174 height 76
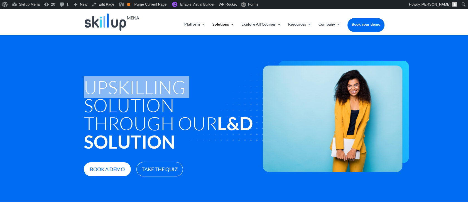
click at [129, 88] on h1 "Upskilling Solution through Our L&D Solution" at bounding box center [171, 116] width 174 height 76
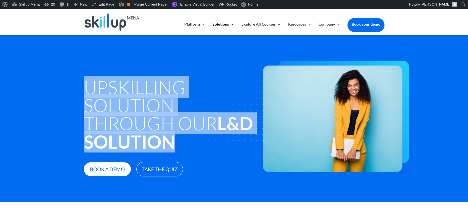
drag, startPoint x: 129, startPoint y: 88, endPoint x: 120, endPoint y: 97, distance: 13.2
click at [120, 97] on h1 "Upskilling Solution through Our L&D Solution" at bounding box center [171, 116] width 174 height 76
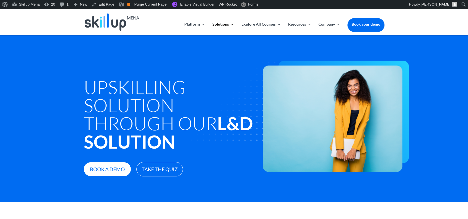
drag, startPoint x: 120, startPoint y: 97, endPoint x: 186, endPoint y: 147, distance: 83.6
click at [150, 159] on div "Upskilling Solution through Our L&D Solution Book a demo Take The Quiz" at bounding box center [171, 117] width 174 height 119
click at [211, 125] on img at bounding box center [291, 117] width 236 height 112
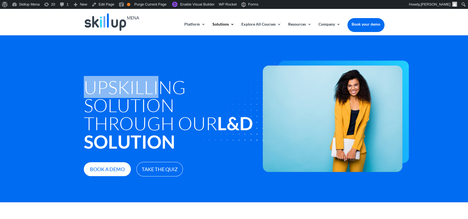
drag, startPoint x: 89, startPoint y: 82, endPoint x: 163, endPoint y: 89, distance: 75.0
click at [163, 89] on h1 "Upskilling Solution through Our L&D Solution" at bounding box center [171, 116] width 174 height 76
click at [162, 89] on h1 "Upskilling Solution through Our L&D Solution" at bounding box center [171, 116] width 174 height 76
click at [129, 88] on h1 "Upskilling Solution through Our L&D Solution" at bounding box center [171, 116] width 174 height 76
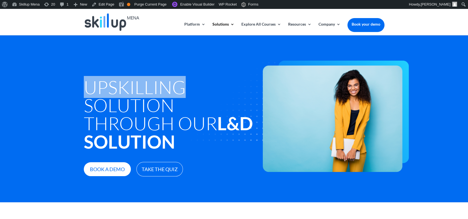
click at [129, 88] on h1 "Upskilling Solution through Our L&D Solution" at bounding box center [171, 116] width 174 height 76
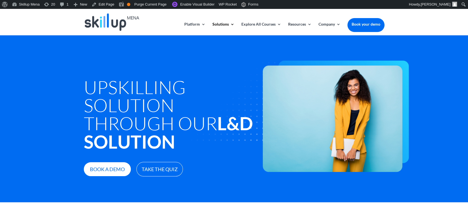
drag, startPoint x: 169, startPoint y: 149, endPoint x: 183, endPoint y: 147, distance: 14.3
click at [170, 149] on strong "L&D Solution" at bounding box center [168, 133] width 169 height 40
click at [88, 90] on h1 "Upskilling Solution through Our L&D Solution" at bounding box center [171, 116] width 174 height 76
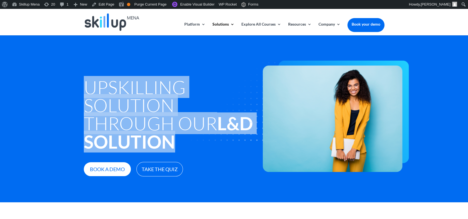
drag, startPoint x: 89, startPoint y: 86, endPoint x: 172, endPoint y: 139, distance: 97.8
click at [172, 139] on h1 "Upskilling Solution through Our L&D Solution" at bounding box center [171, 116] width 174 height 76
copy h1 "Upskilling Solution through Our L&D Solution"
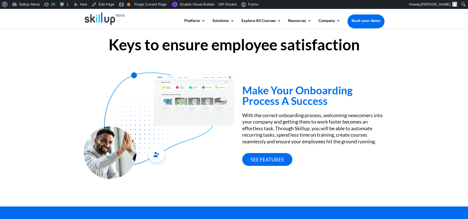
scroll to position [186, 0]
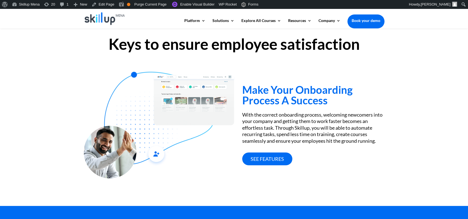
click at [267, 88] on h3 "Make Your Onboarding Process A Success" at bounding box center [313, 96] width 142 height 24
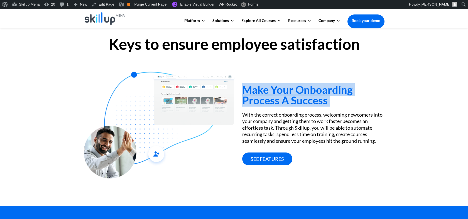
click at [267, 88] on h3 "Make Your Onboarding Process A Success" at bounding box center [313, 96] width 142 height 24
drag, startPoint x: 267, startPoint y: 88, endPoint x: 281, endPoint y: 89, distance: 13.7
click at [281, 89] on h3 "Make Your Onboarding Process A Success" at bounding box center [313, 96] width 142 height 24
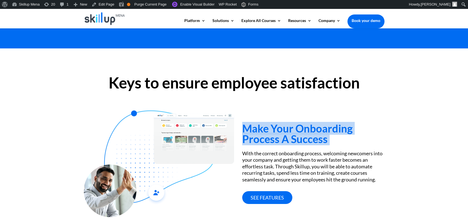
scroll to position [93, 0]
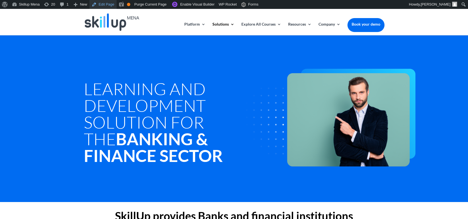
click at [103, 3] on link "Edit Page" at bounding box center [102, 4] width 27 height 9
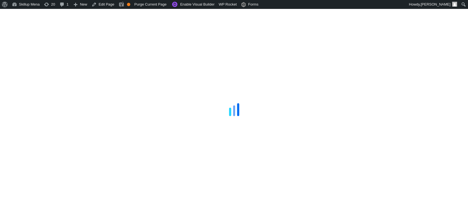
click at [451, 45] on div at bounding box center [234, 109] width 468 height 219
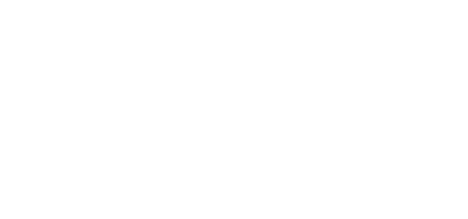
scroll to position [248, 0]
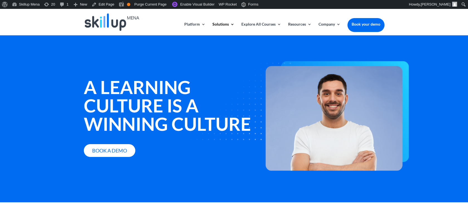
click at [126, 120] on strong "A learning culture is a winning culture" at bounding box center [167, 105] width 167 height 59
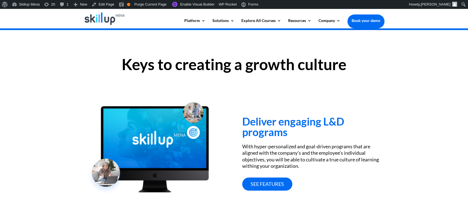
scroll to position [155, 0]
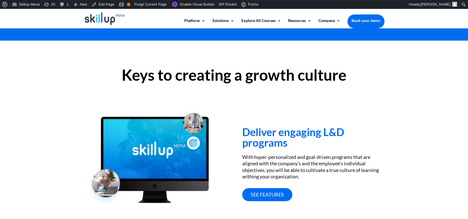
click at [248, 85] on h2 "Keys to creating a growth culture" at bounding box center [234, 76] width 301 height 18
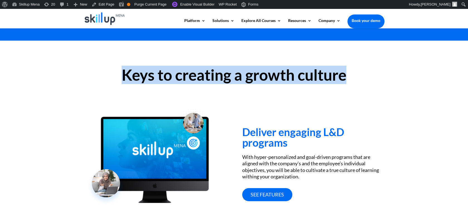
click at [248, 85] on h2 "Keys to creating a growth culture" at bounding box center [234, 76] width 301 height 18
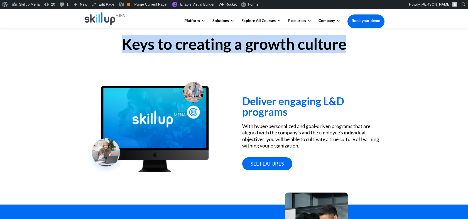
scroll to position [217, 0]
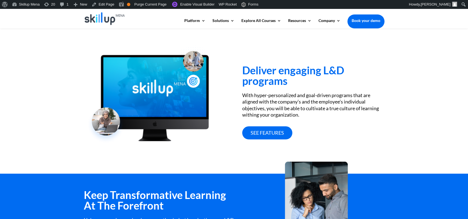
click at [259, 70] on h3 "Deliver engaging L&D programs" at bounding box center [313, 77] width 142 height 24
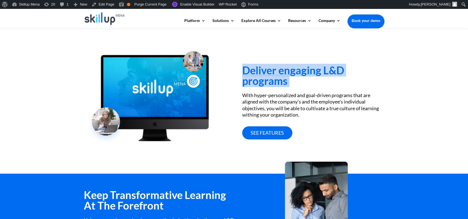
click at [259, 70] on h3 "Deliver engaging L&D programs" at bounding box center [313, 77] width 142 height 24
copy div "Deliver engaging L&D programs"
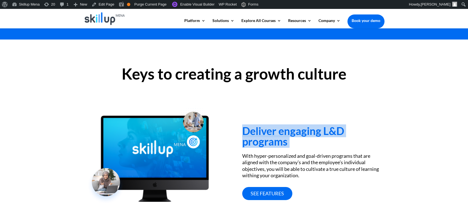
scroll to position [155, 0]
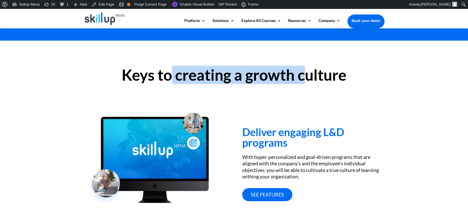
drag, startPoint x: 228, startPoint y: 77, endPoint x: 309, endPoint y: 75, distance: 81.1
click at [309, 75] on h2 "Keys to creating a growth culture" at bounding box center [234, 76] width 301 height 18
click at [309, 74] on h2 "Keys to creating a growth culture" at bounding box center [234, 76] width 301 height 18
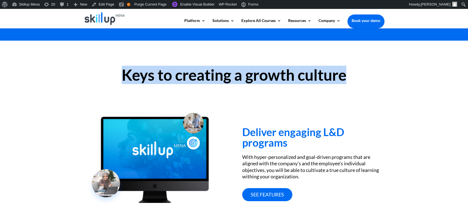
click at [308, 74] on h2 "Keys to creating a growth culture" at bounding box center [234, 76] width 301 height 18
copy div "Keys to creating a growth culture"
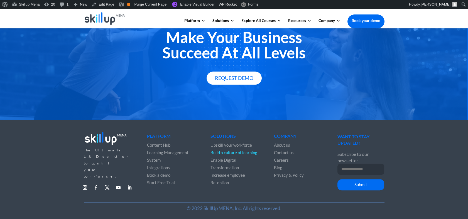
scroll to position [656, 0]
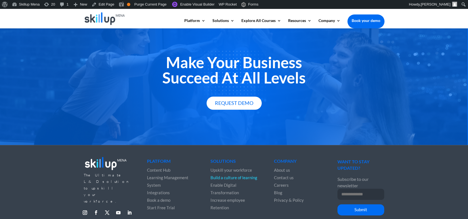
click at [209, 69] on h2 "Make Your Business Succeed At All Levels" at bounding box center [234, 71] width 301 height 33
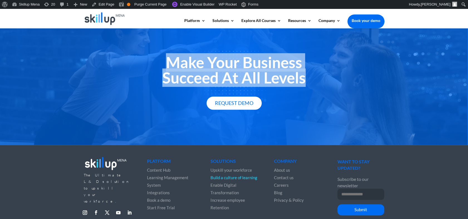
drag, startPoint x: 209, startPoint y: 69, endPoint x: 214, endPoint y: 81, distance: 13.0
click at [214, 81] on h2 "Make Your Business Succeed At All Levels" at bounding box center [234, 71] width 301 height 33
drag, startPoint x: 214, startPoint y: 81, endPoint x: 201, endPoint y: 84, distance: 13.3
click at [201, 85] on h2 "Make Your Business Succeed At All Levels" at bounding box center [234, 71] width 301 height 33
click at [201, 84] on h2 "Make Your Business Succeed At All Levels" at bounding box center [234, 71] width 301 height 33
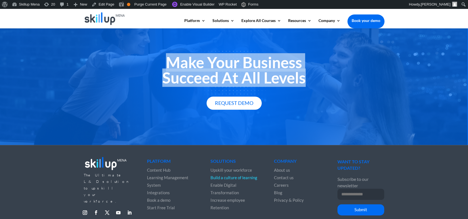
drag, startPoint x: 201, startPoint y: 84, endPoint x: 200, endPoint y: 74, distance: 10.8
click at [200, 74] on h2 "Make Your Business Succeed At All Levels" at bounding box center [234, 71] width 301 height 33
drag, startPoint x: 200, startPoint y: 74, endPoint x: 180, endPoint y: 65, distance: 21.8
click at [180, 65] on h2 "Make Your Business Succeed At All Levels" at bounding box center [234, 71] width 301 height 33
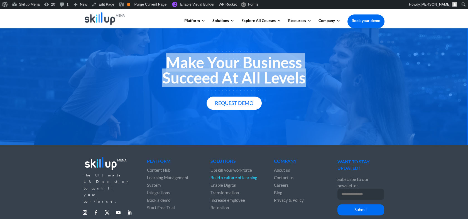
click at [180, 65] on h2 "Make Your Business Succeed At All Levels" at bounding box center [234, 71] width 301 height 33
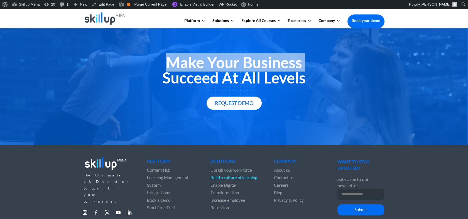
click at [180, 65] on h2 "Make Your Business Succeed At All Levels" at bounding box center [234, 71] width 301 height 33
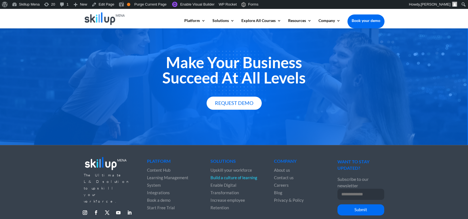
drag, startPoint x: 180, startPoint y: 65, endPoint x: 239, endPoint y: 88, distance: 64.2
click at [239, 88] on h2 "Make Your Business Succeed At All Levels" at bounding box center [234, 71] width 301 height 33
click at [242, 82] on h2 "Make Your Business Succeed At All Levels" at bounding box center [234, 71] width 301 height 33
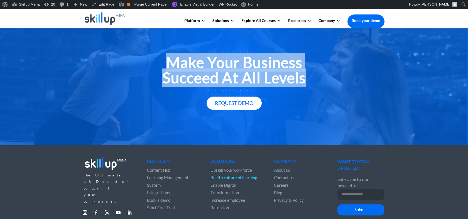
drag, startPoint x: 242, startPoint y: 82, endPoint x: 240, endPoint y: 70, distance: 12.1
click at [240, 70] on h2 "Make Your Business Succeed At All Levels" at bounding box center [234, 71] width 301 height 33
copy div "Make Your Business Succeed At All Levels"
click at [199, 65] on h2 "Make Your Business Succeed At All Levels" at bounding box center [234, 71] width 301 height 33
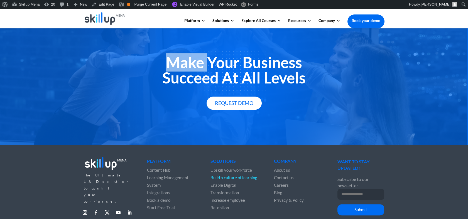
click at [199, 65] on h2 "Make Your Business Succeed At All Levels" at bounding box center [234, 71] width 301 height 33
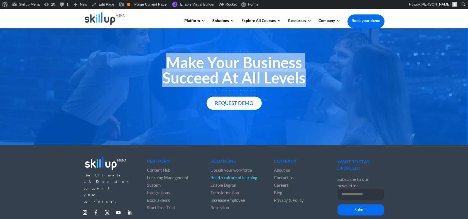
drag, startPoint x: 199, startPoint y: 65, endPoint x: 201, endPoint y: 83, distance: 18.5
click at [201, 83] on h2 "Make Your Business Succeed At All Levels" at bounding box center [234, 71] width 301 height 33
